Goal: Task Accomplishment & Management: Use online tool/utility

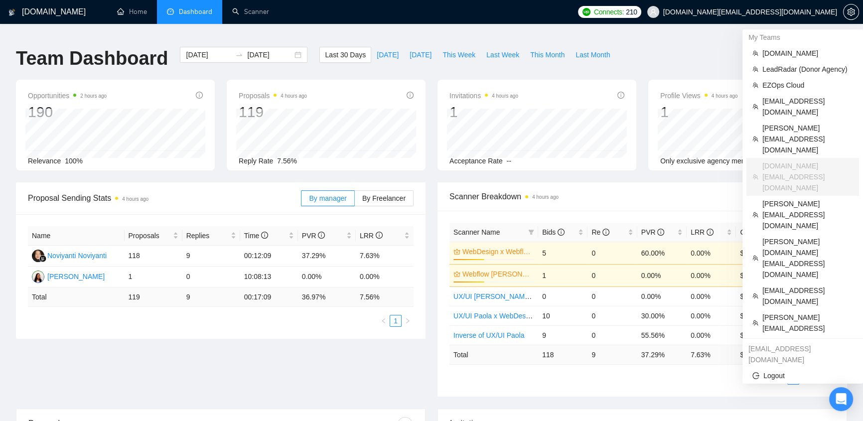
click at [783, 12] on span "[DOMAIN_NAME][EMAIL_ADDRESS][DOMAIN_NAME]" at bounding box center [750, 12] width 174 height 0
click at [754, 54] on icon "team" at bounding box center [755, 53] width 6 height 6
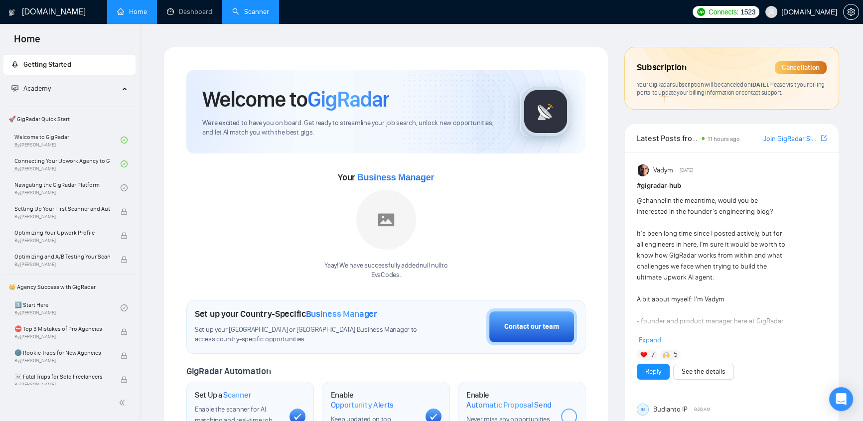
click at [242, 13] on link "Scanner" at bounding box center [250, 11] width 37 height 8
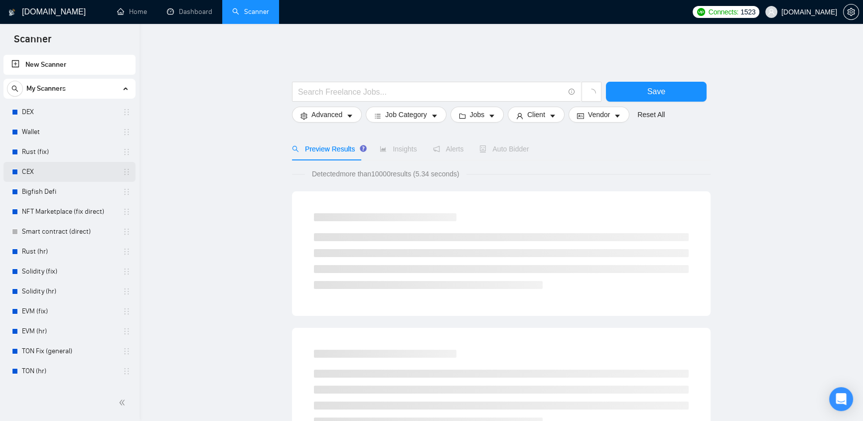
click at [31, 171] on link "CEX" at bounding box center [69, 172] width 95 height 20
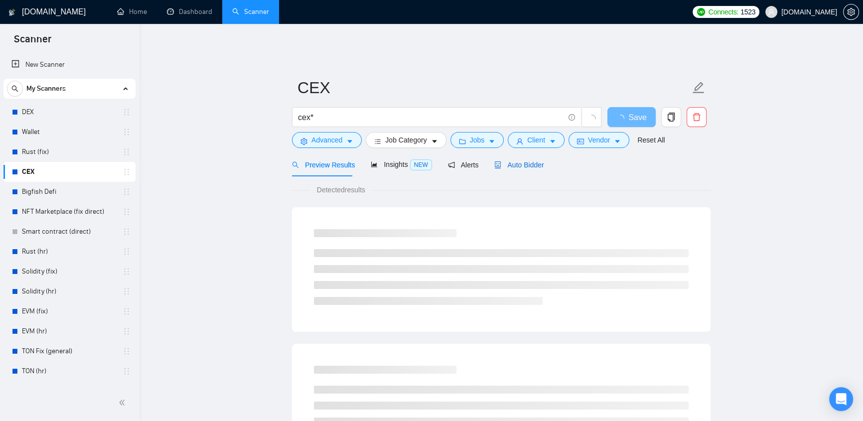
click at [520, 161] on span "Auto Bidder" at bounding box center [518, 165] width 49 height 8
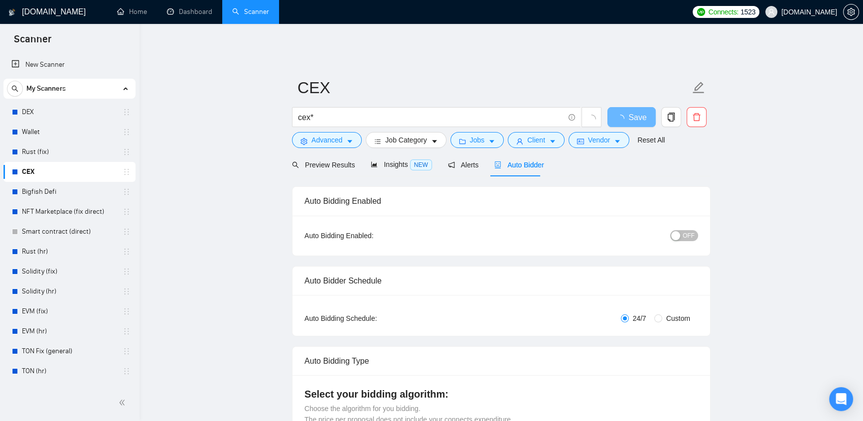
checkbox input "true"
